Goal: Navigation & Orientation: Find specific page/section

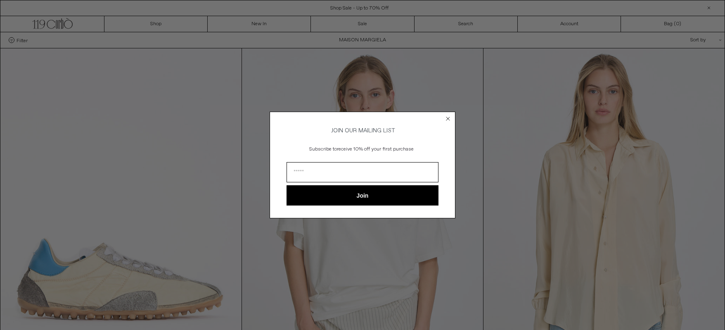
click at [449, 114] on circle "Close dialog" at bounding box center [448, 118] width 8 height 8
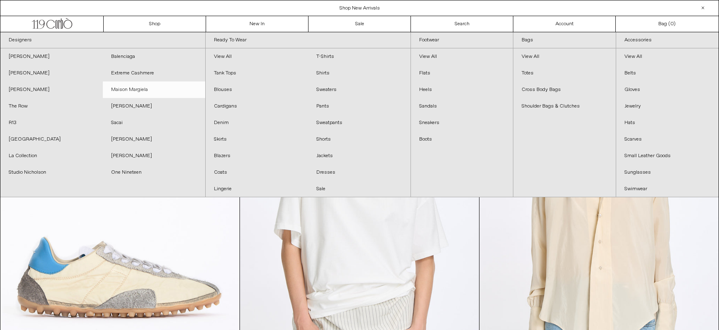
click at [142, 86] on link "Maison Margiela" at bounding box center [154, 89] width 102 height 17
click at [323, 170] on link "Dresses" at bounding box center [359, 172] width 102 height 17
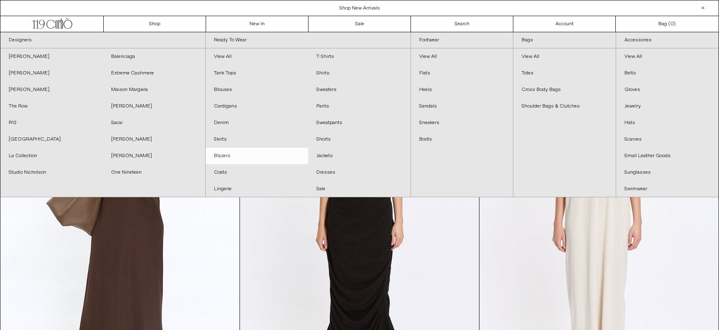
click at [222, 155] on link "Blazers" at bounding box center [257, 155] width 102 height 17
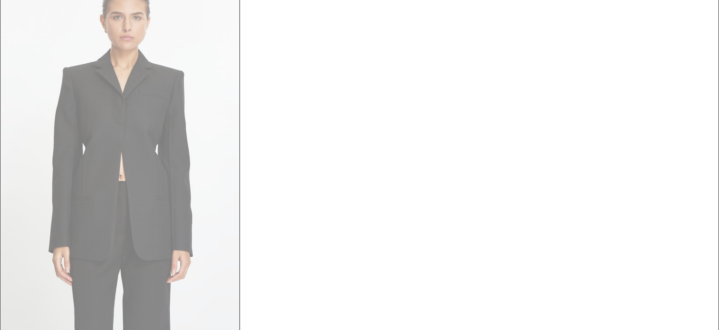
scroll to position [908, 0]
